Goal: Browse casually

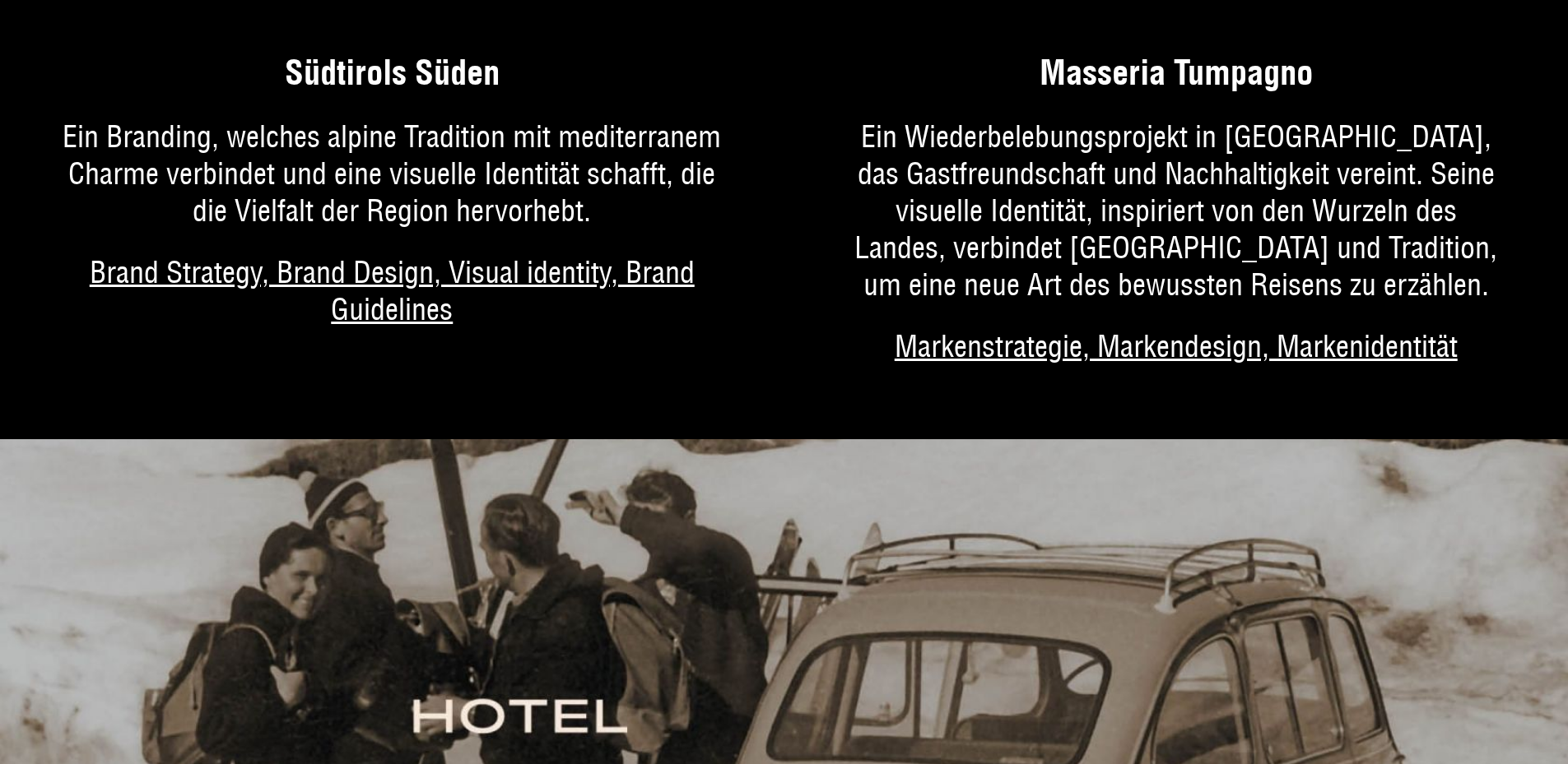
scroll to position [4216, 0]
click at [1144, 148] on link "Mehr über das Projekt" at bounding box center [1177, 225] width 784 height 424
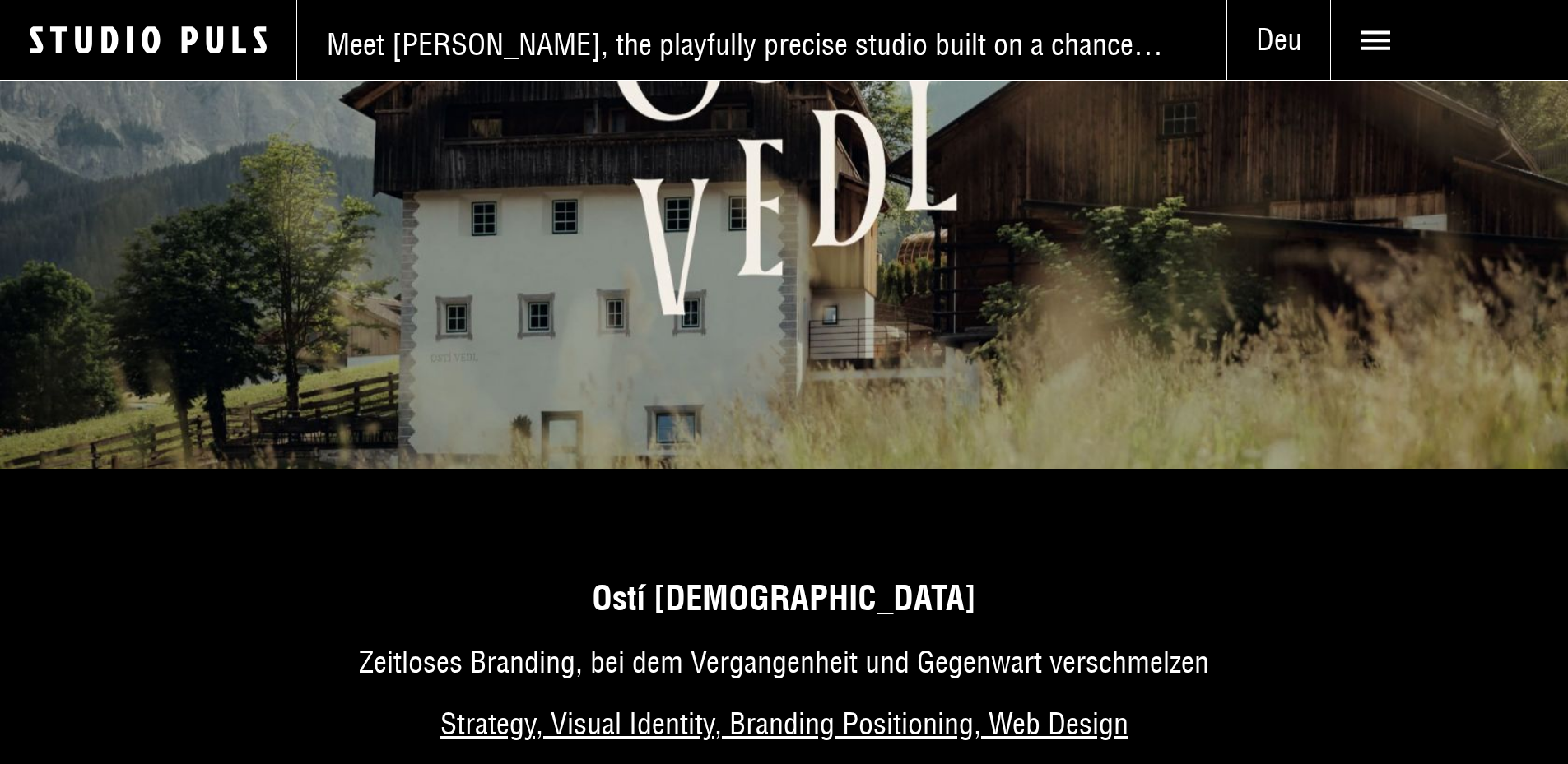
click at [701, 260] on img at bounding box center [784, 86] width 1568 height 764
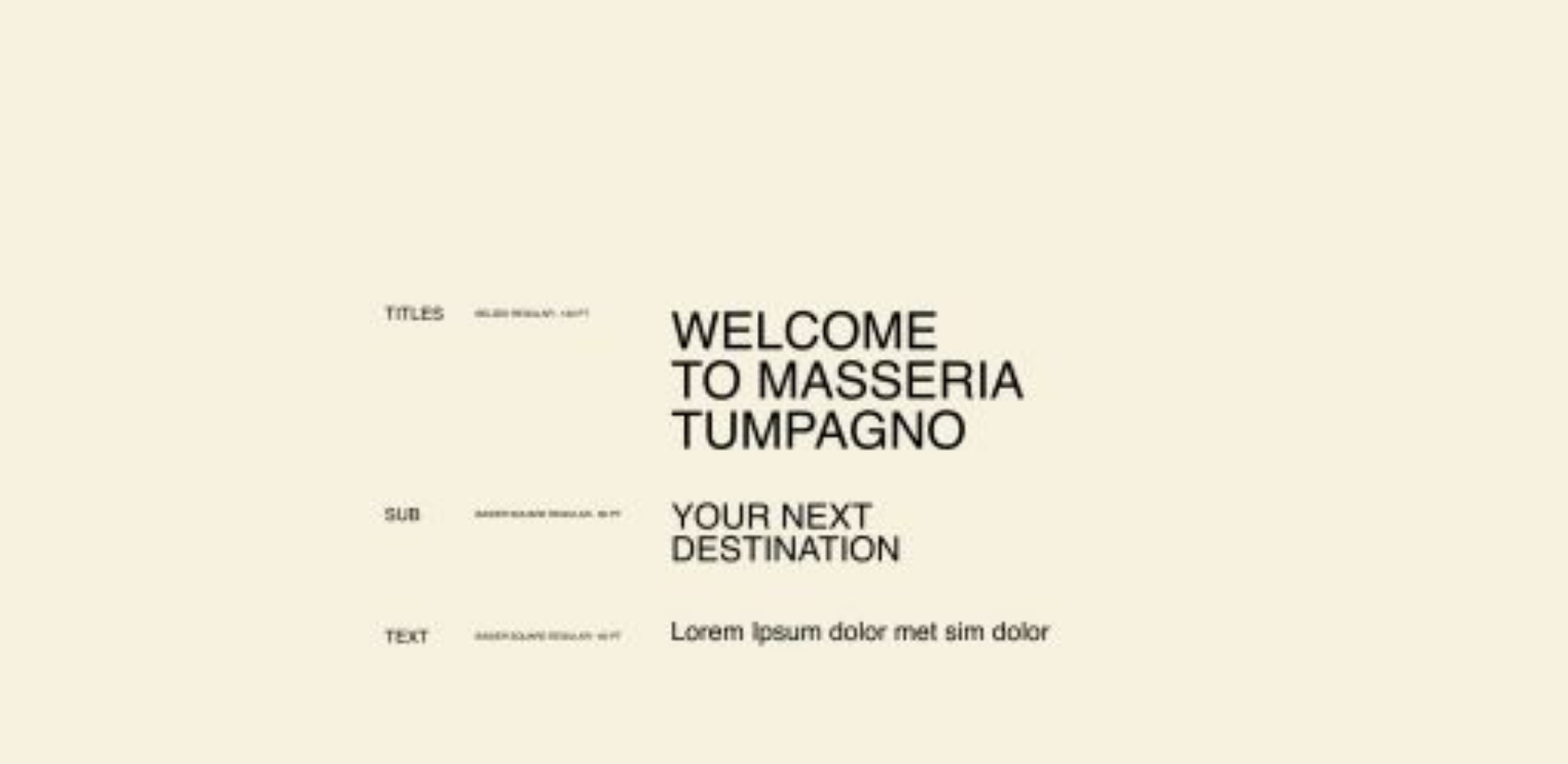
scroll to position [5734, 0]
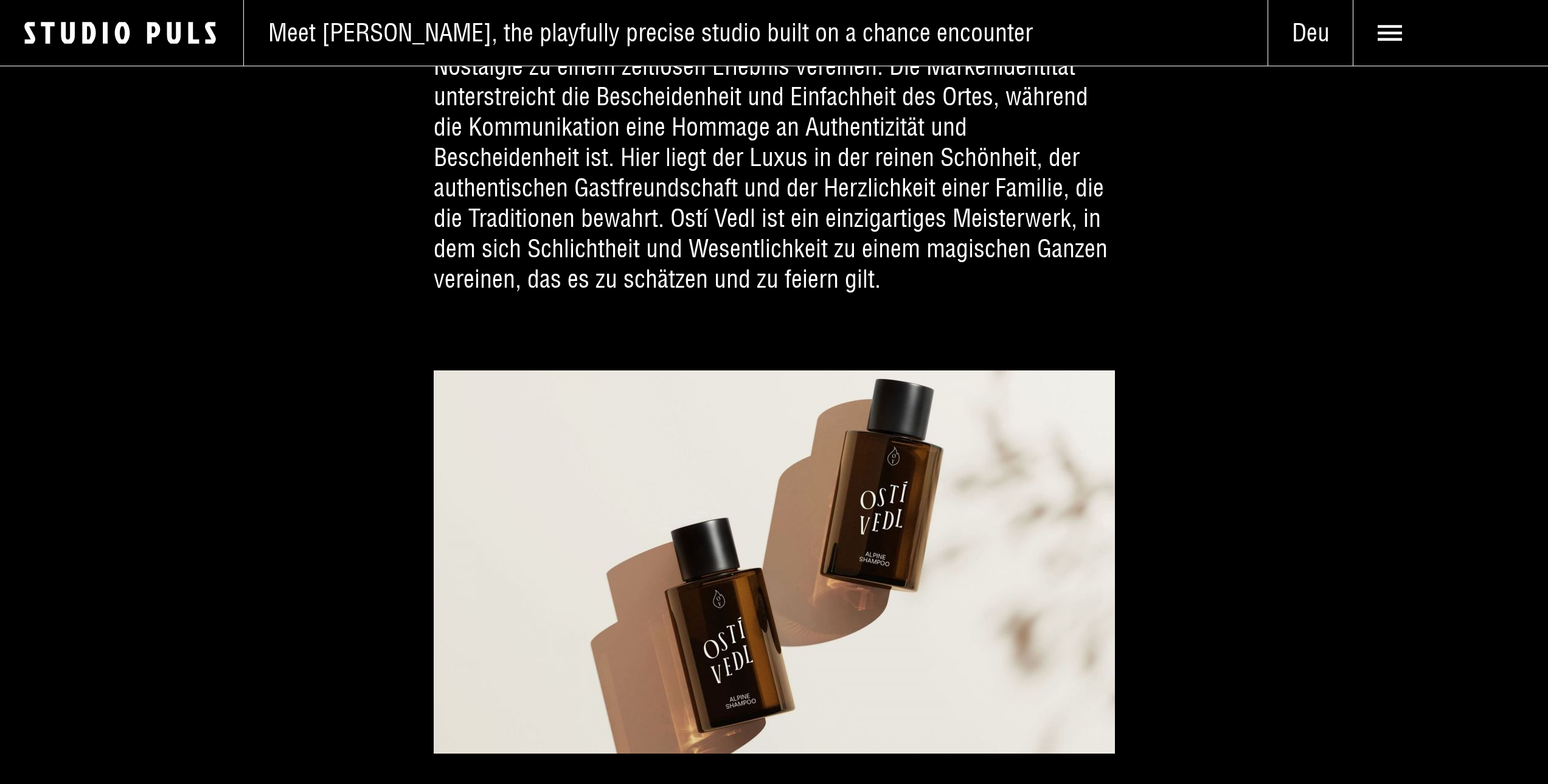
scroll to position [2413, 0]
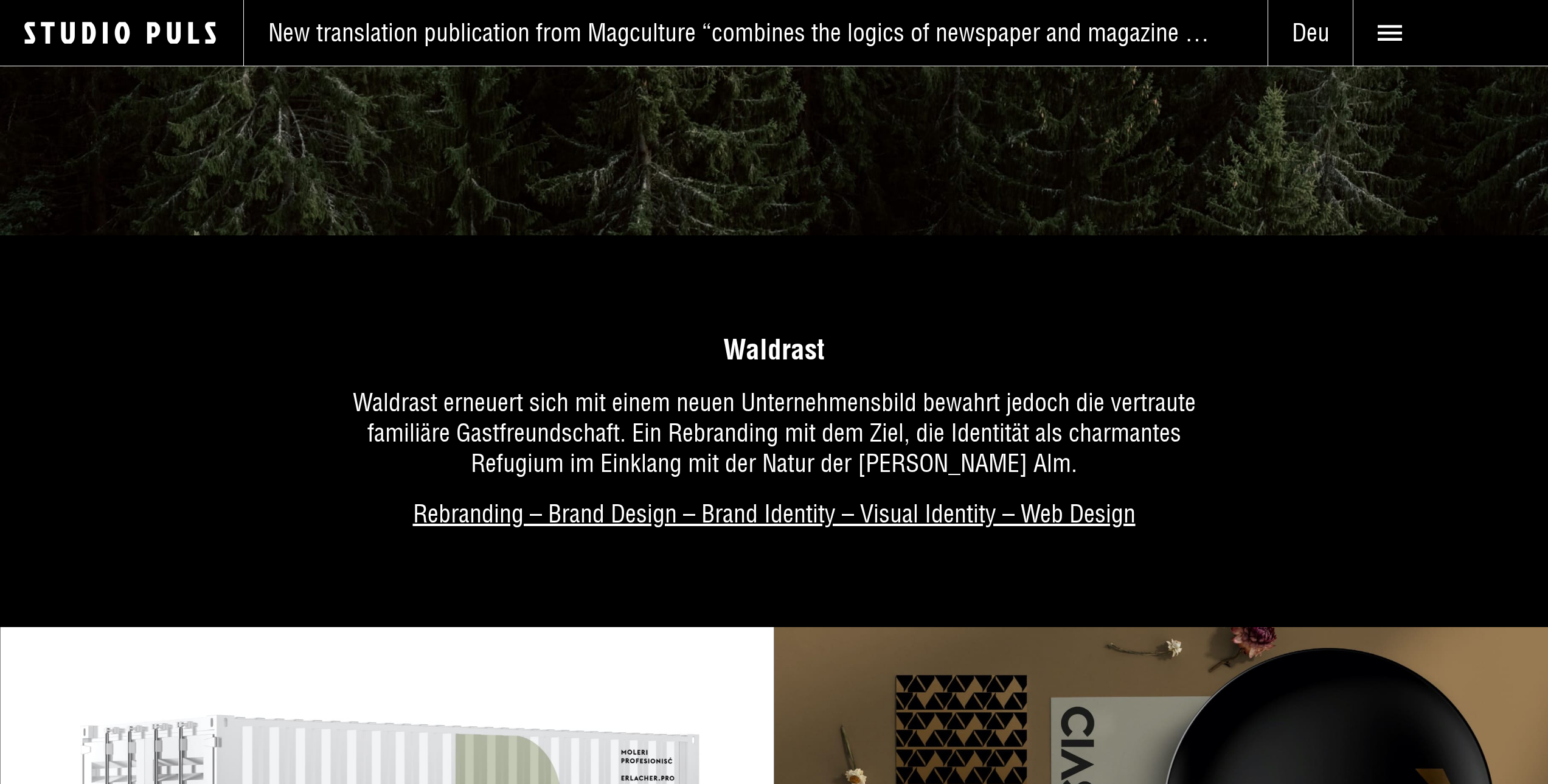
scroll to position [6763, 0]
